Goal: Information Seeking & Learning: Learn about a topic

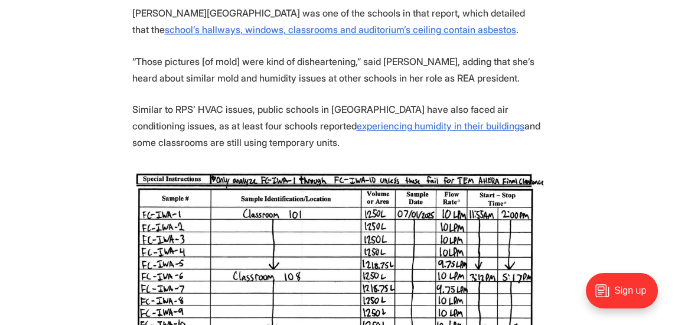
scroll to position [1344, 0]
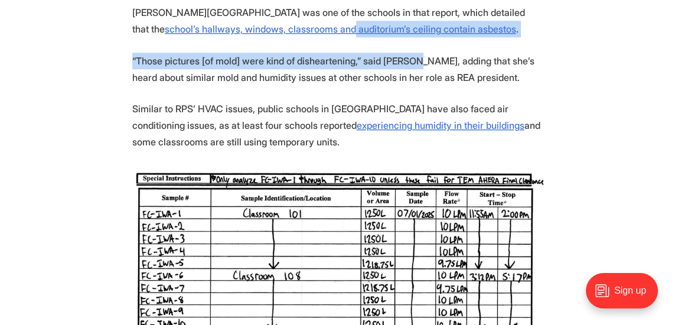
click at [591, 130] on section "For years, Andrea Bryant has had to purchase DampRid, a moisture absorber, for …" at bounding box center [337, 317] width 675 height 2381
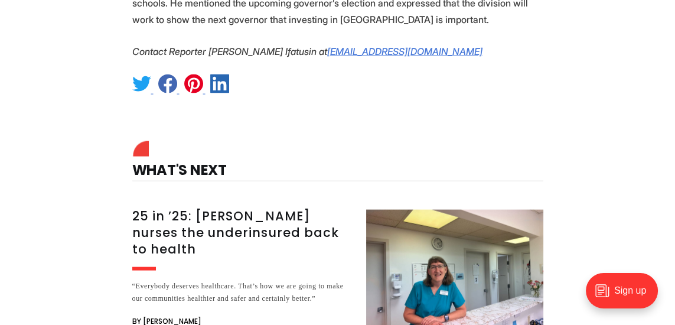
scroll to position [2756, 0]
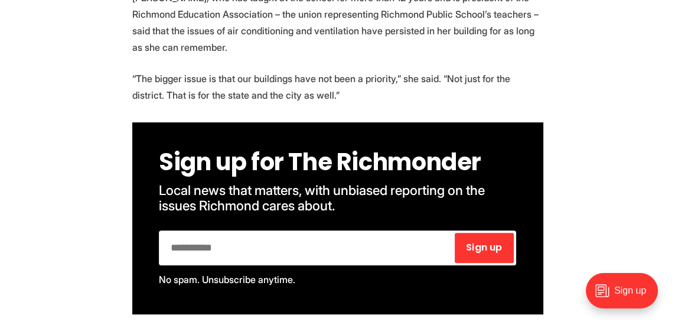
scroll to position [660, 0]
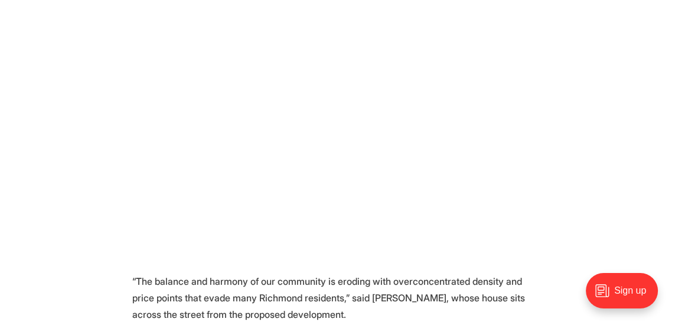
scroll to position [835, 0]
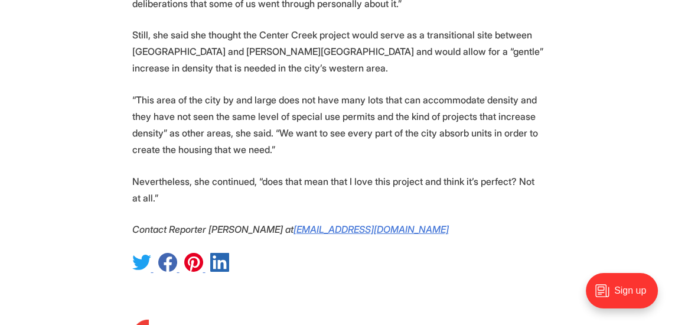
scroll to position [4119, 0]
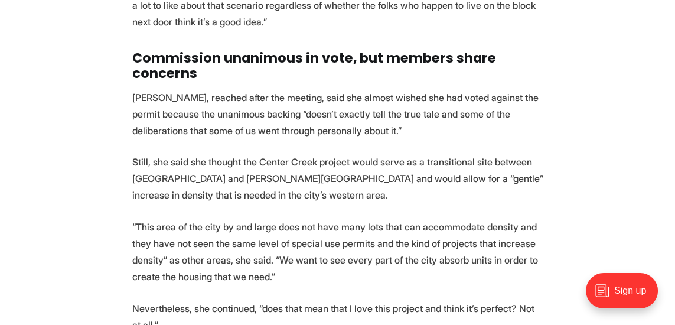
scroll to position [3989, 0]
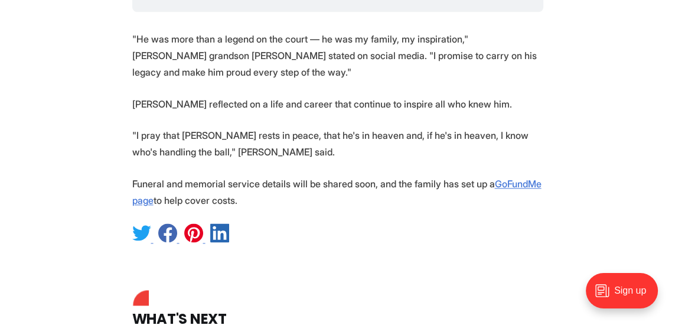
scroll to position [1668, 0]
